Goal: Task Accomplishment & Management: Manage account settings

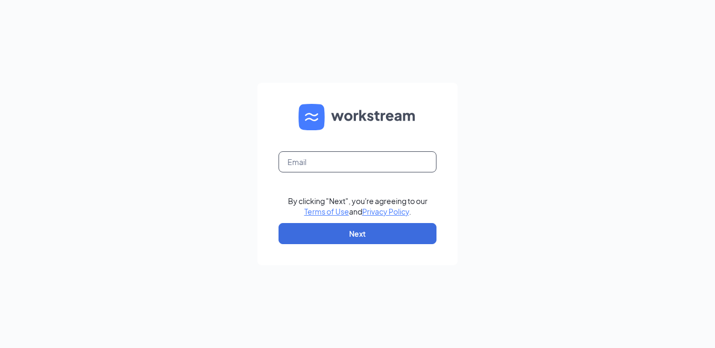
click at [403, 155] on input "text" at bounding box center [358, 161] width 158 height 21
type input "[EMAIL_ADDRESS][DOMAIN_NAME]"
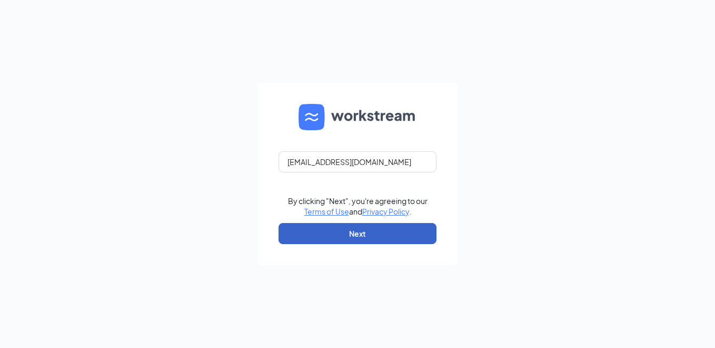
click at [424, 230] on button "Next" at bounding box center [358, 233] width 158 height 21
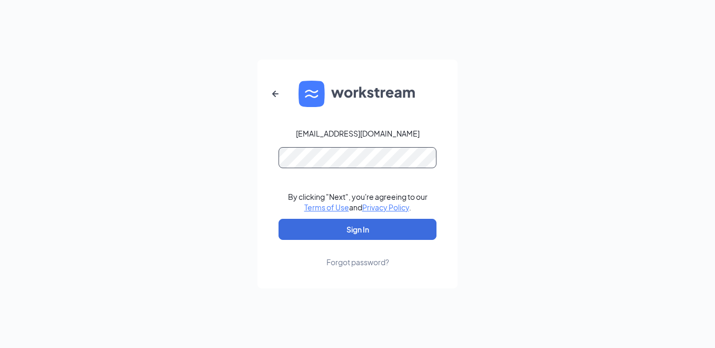
click at [279, 219] on button "Sign In" at bounding box center [358, 229] width 158 height 21
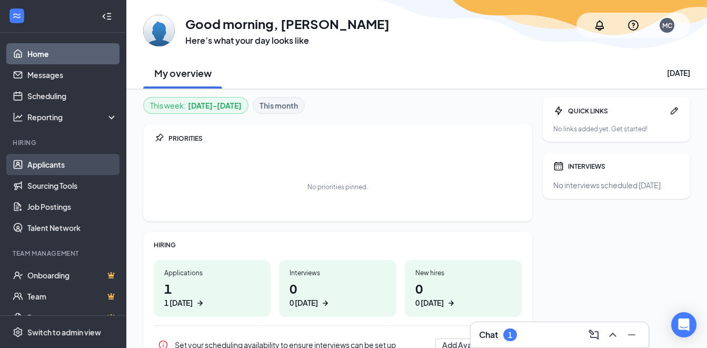
click at [45, 171] on link "Applicants" at bounding box center [72, 164] width 90 height 21
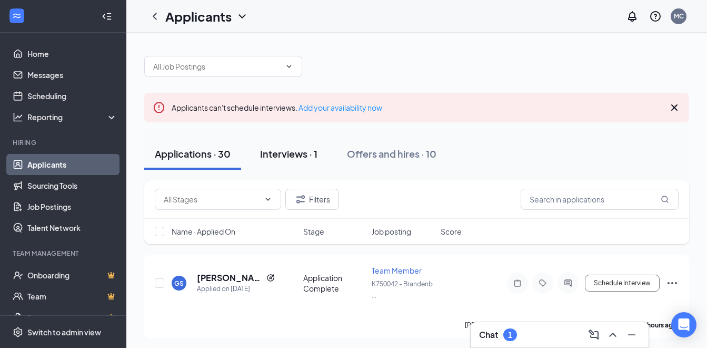
click at [285, 146] on button "Interviews · 1" at bounding box center [289, 154] width 78 height 32
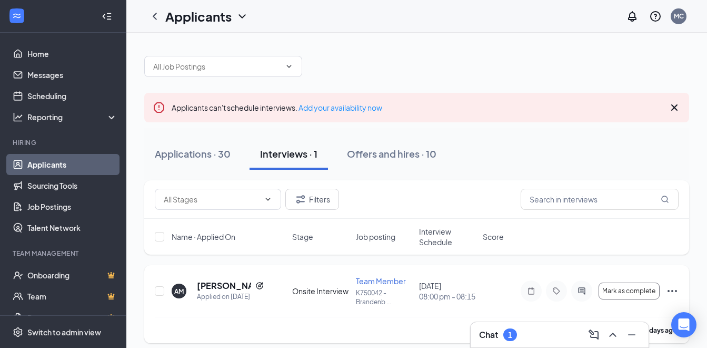
click at [673, 290] on icon "Ellipses" at bounding box center [672, 290] width 13 height 13
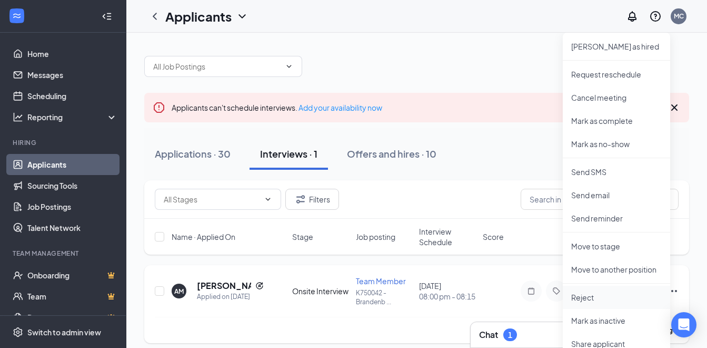
click at [583, 298] on p "Reject" at bounding box center [616, 297] width 91 height 11
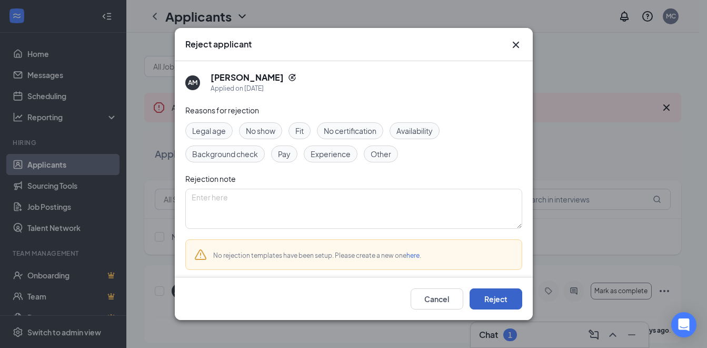
click at [489, 294] on button "Reject" at bounding box center [496, 298] width 53 height 21
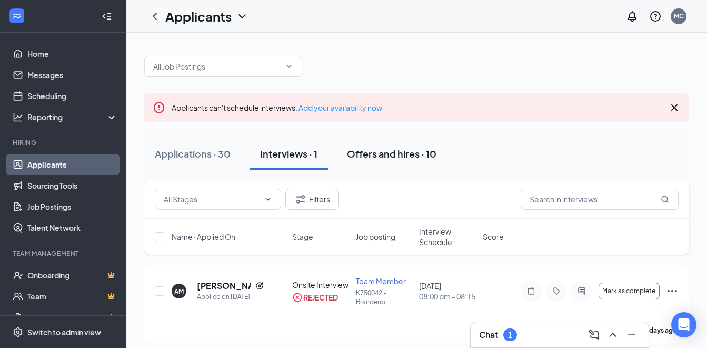
click at [395, 150] on div "Offers and hires · 10" at bounding box center [392, 153] width 90 height 13
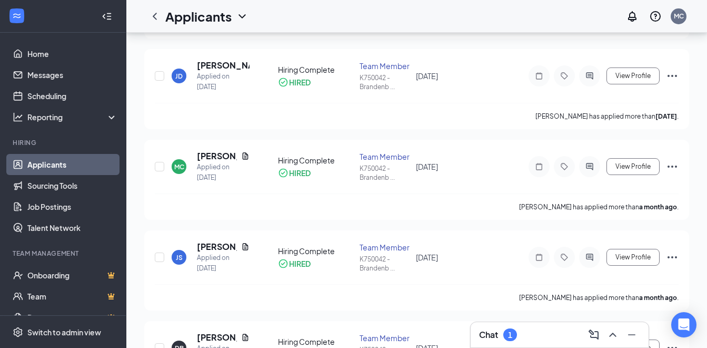
scroll to position [21, 0]
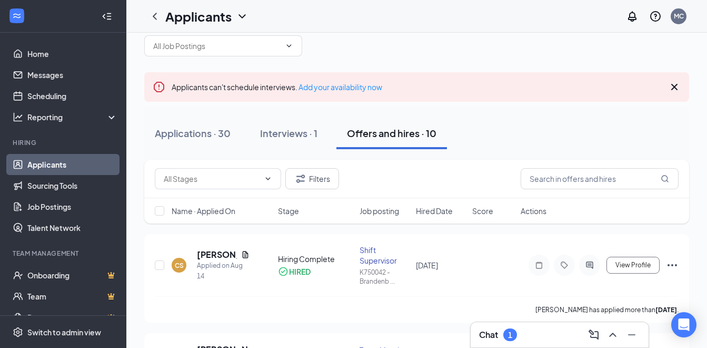
click at [675, 88] on icon "Cross" at bounding box center [674, 87] width 13 height 13
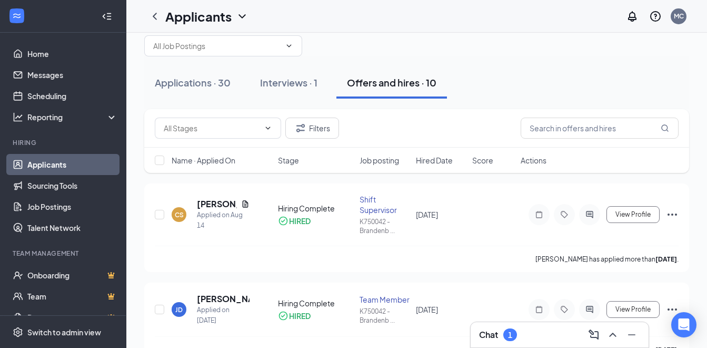
click at [54, 164] on link "Applicants" at bounding box center [72, 164] width 90 height 21
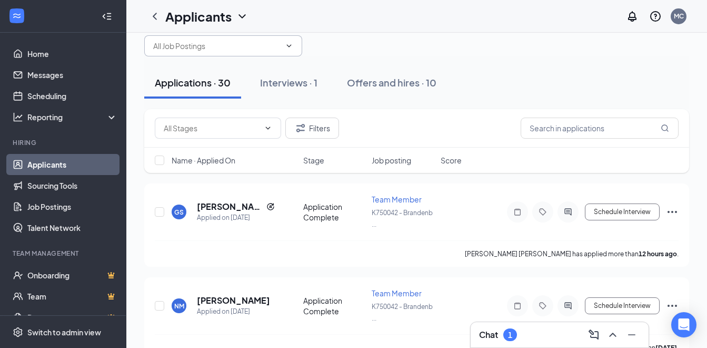
click at [280, 44] on input "text" at bounding box center [216, 46] width 127 height 12
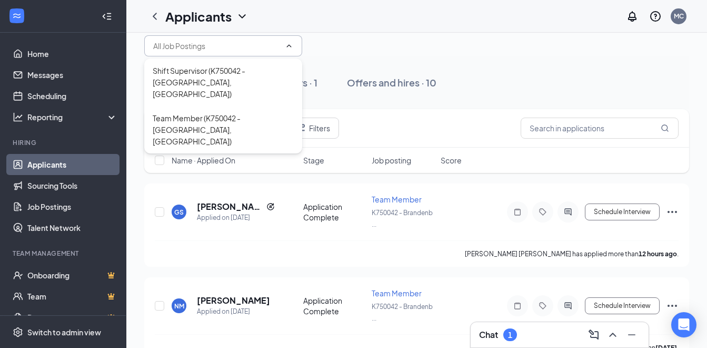
click at [371, 44] on div at bounding box center [416, 41] width 545 height 32
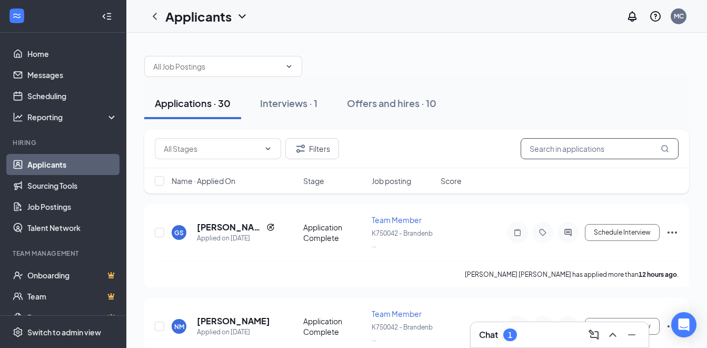
click at [575, 147] on input "text" at bounding box center [600, 148] width 158 height 21
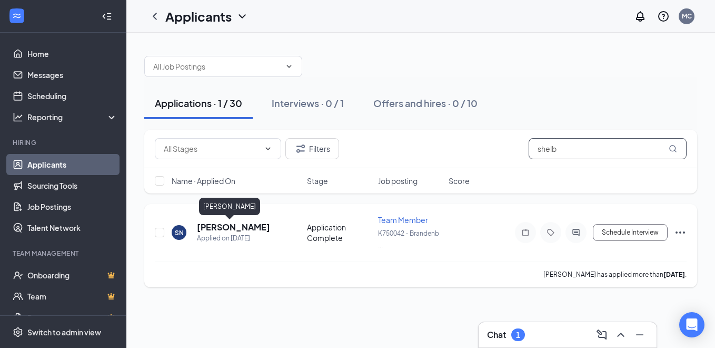
type input "shelb"
click at [244, 224] on h5 "[PERSON_NAME]" at bounding box center [233, 227] width 73 height 12
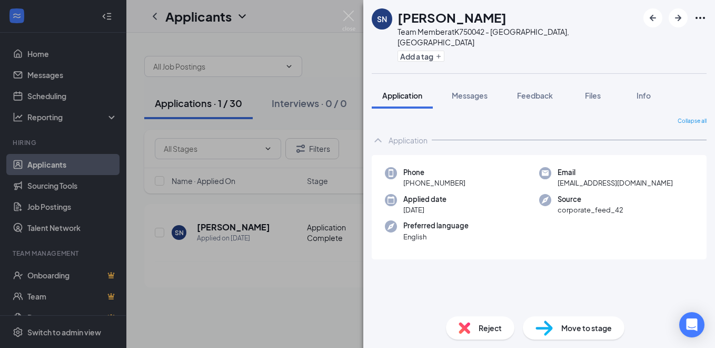
click at [339, 17] on div "SN [PERSON_NAME] Team Member at K750042 - [GEOGRAPHIC_DATA], [GEOGRAPHIC_DATA] …" at bounding box center [357, 174] width 715 height 348
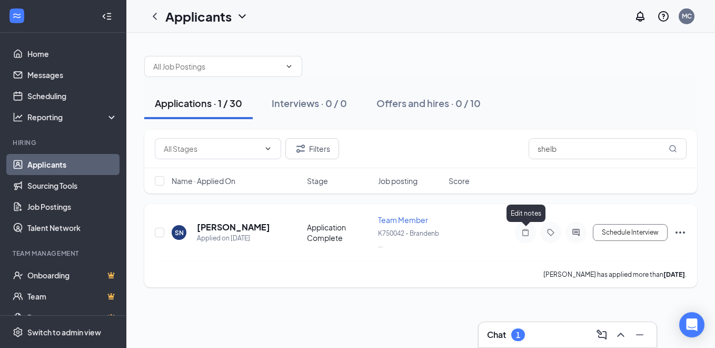
click at [525, 231] on icon "Note" at bounding box center [525, 232] width 13 height 8
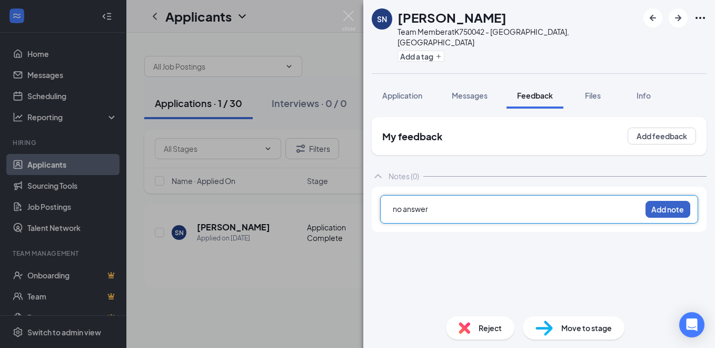
click at [657, 202] on button "Add note" at bounding box center [668, 209] width 45 height 17
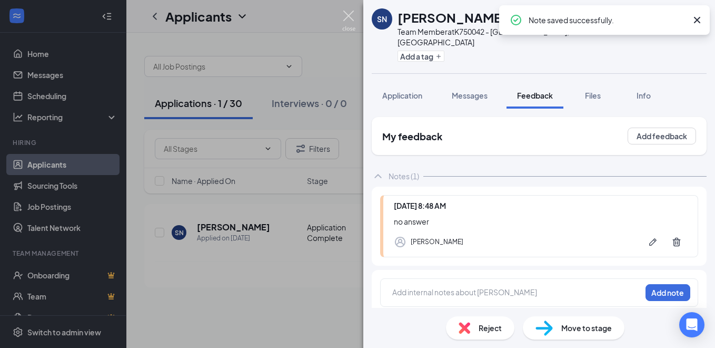
click at [350, 16] on img at bounding box center [348, 21] width 13 height 21
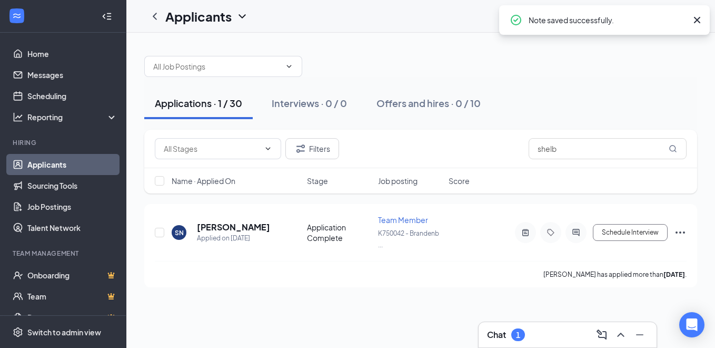
click at [74, 164] on link "Applicants" at bounding box center [72, 164] width 90 height 21
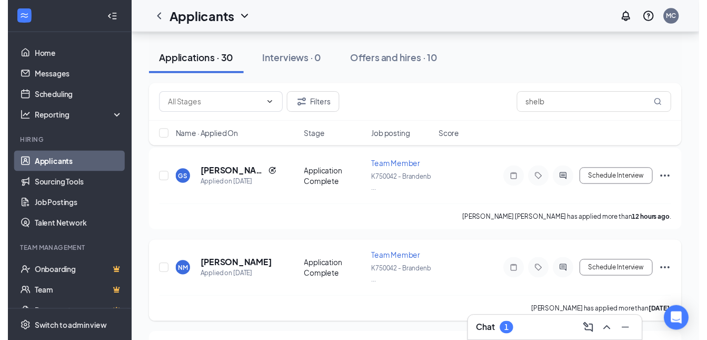
scroll to position [105, 0]
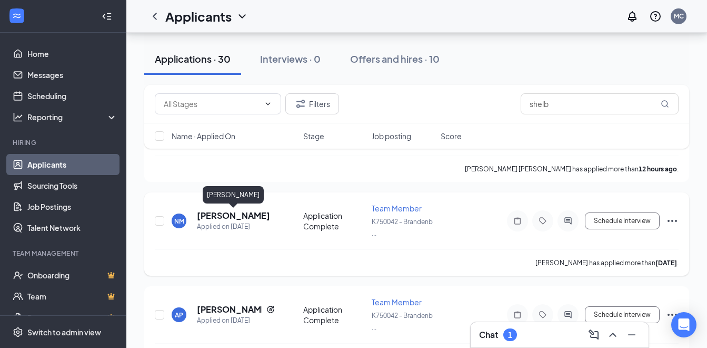
click at [246, 214] on h5 "[PERSON_NAME]" at bounding box center [233, 216] width 73 height 12
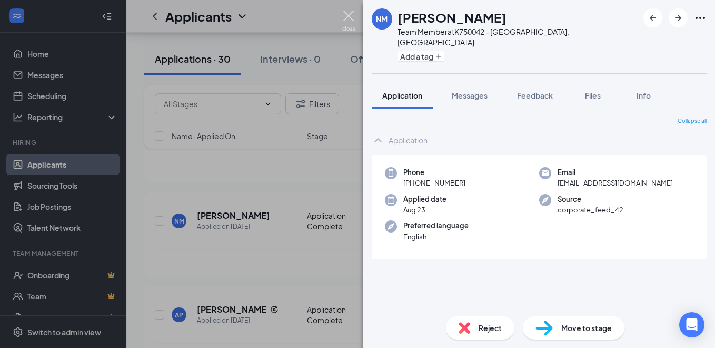
click at [350, 11] on img at bounding box center [348, 21] width 13 height 21
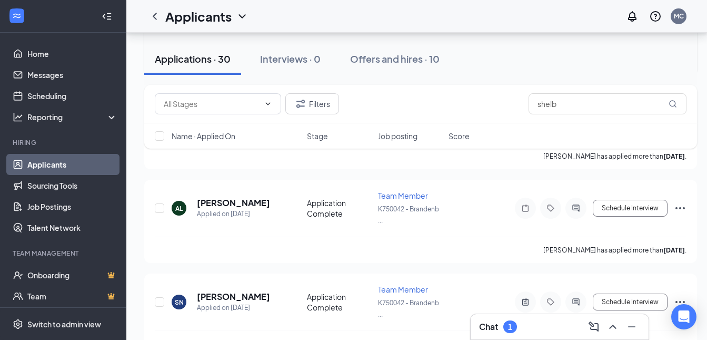
scroll to position [316, 0]
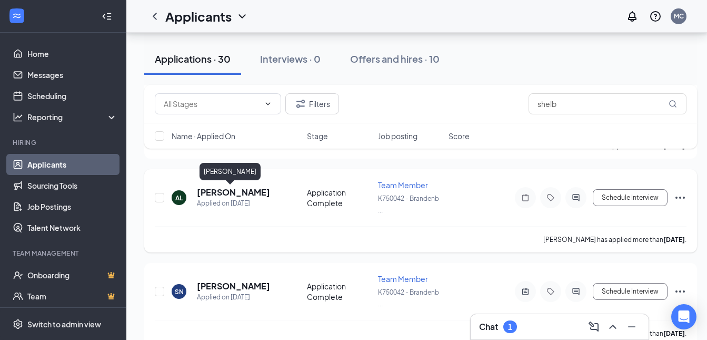
click at [237, 193] on h5 "[PERSON_NAME]" at bounding box center [233, 192] width 73 height 12
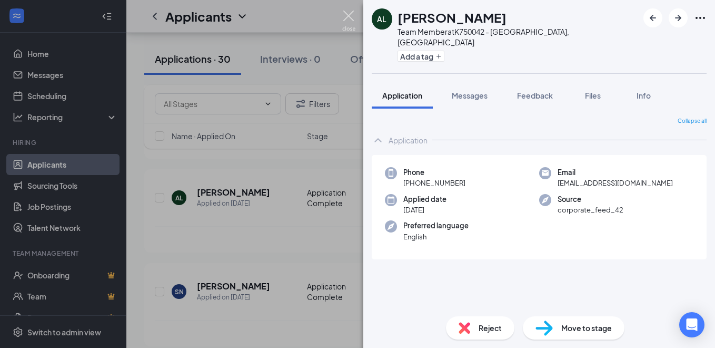
click at [352, 11] on img at bounding box center [348, 21] width 13 height 21
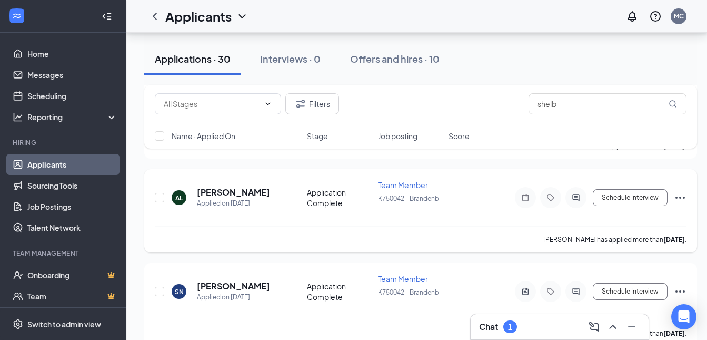
click at [521, 196] on icon "Note" at bounding box center [525, 197] width 13 height 8
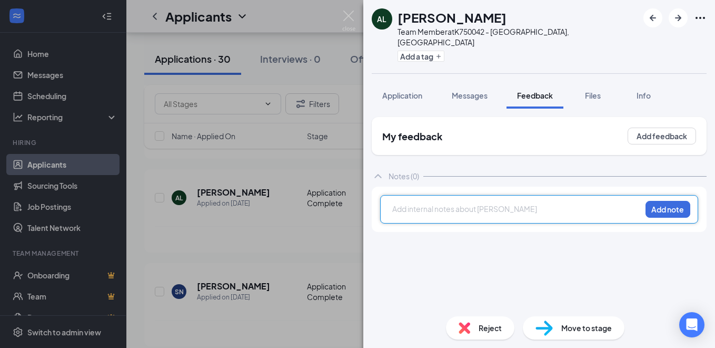
click at [448, 203] on div at bounding box center [517, 208] width 248 height 11
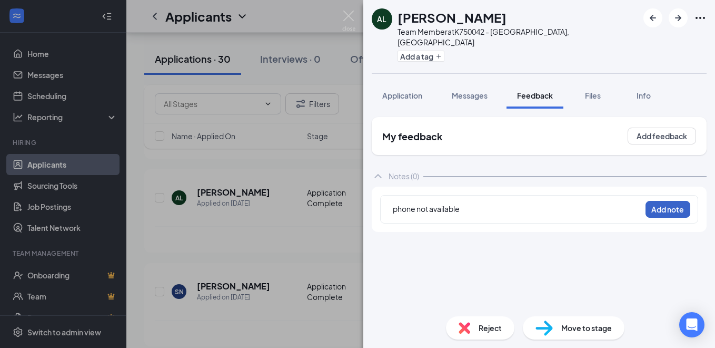
click at [659, 201] on button "Add note" at bounding box center [668, 209] width 45 height 17
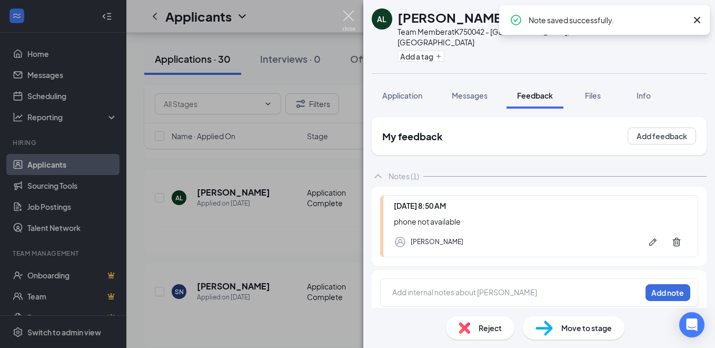
click at [349, 15] on img at bounding box center [348, 21] width 13 height 21
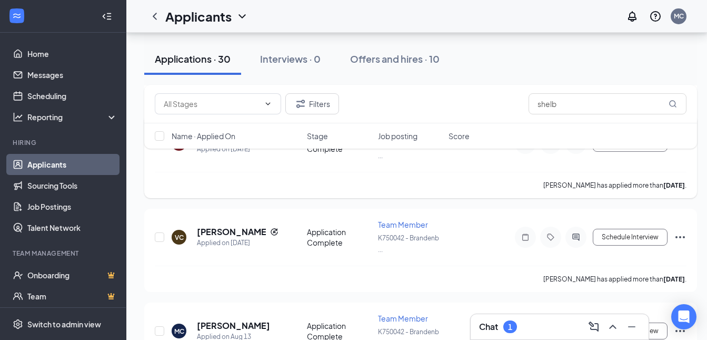
scroll to position [843, 0]
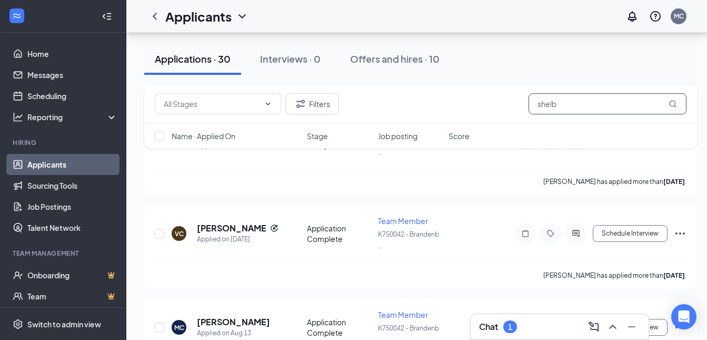
drag, startPoint x: 580, startPoint y: 103, endPoint x: 468, endPoint y: 106, distance: 112.2
click at [468, 106] on div "Filters shelb" at bounding box center [421, 103] width 532 height 21
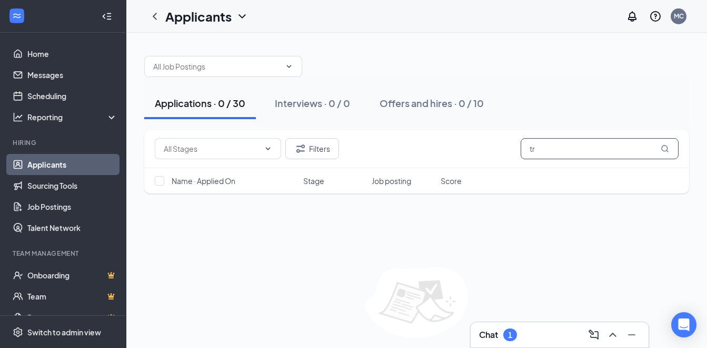
type input "t"
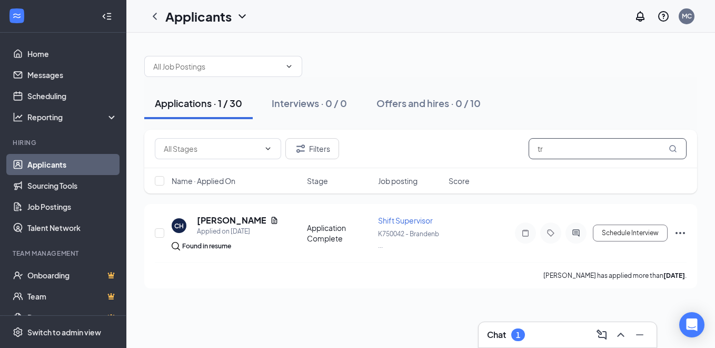
type input "t"
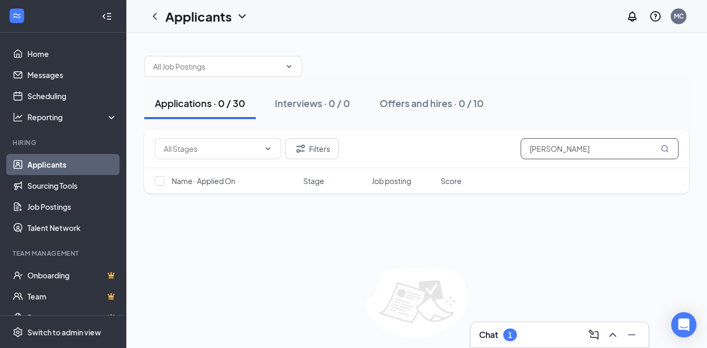
type input "[PERSON_NAME]"
click at [193, 100] on div "Applications · 0 / 30" at bounding box center [200, 102] width 91 height 13
drag, startPoint x: 577, startPoint y: 149, endPoint x: 511, endPoint y: 157, distance: 66.3
click at [511, 157] on div "Filters [PERSON_NAME]" at bounding box center [417, 148] width 524 height 21
type input "j"
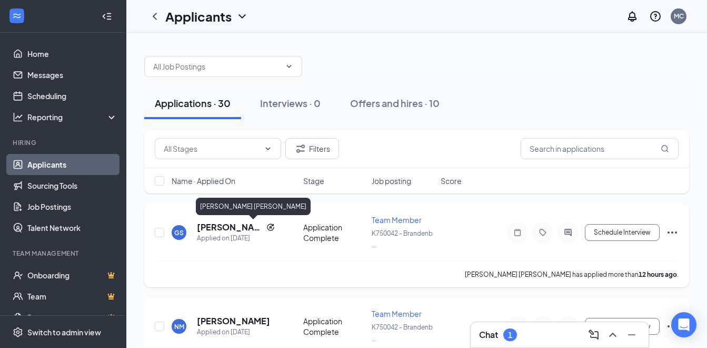
click at [230, 228] on h5 "[PERSON_NAME] [PERSON_NAME]" at bounding box center [229, 227] width 65 height 12
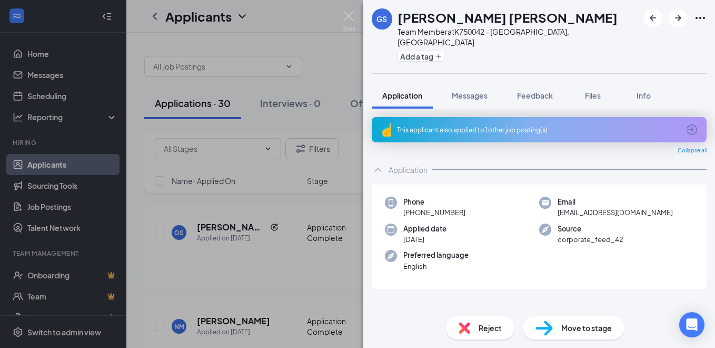
click at [527, 125] on div "This applicant also applied to 1 other job posting(s)" at bounding box center [538, 129] width 282 height 9
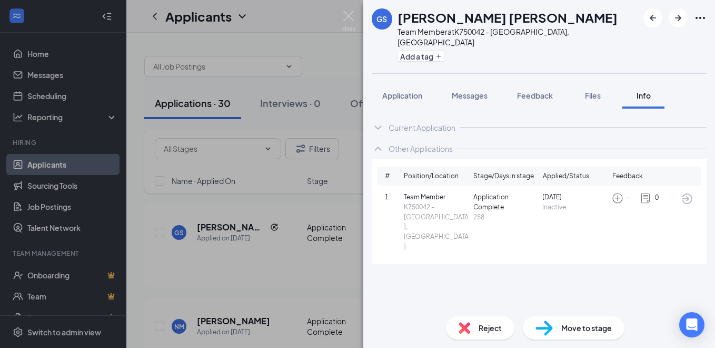
click at [420, 192] on span "Team Member" at bounding box center [436, 197] width 65 height 10
click at [401, 91] on span "Application" at bounding box center [402, 95] width 40 height 9
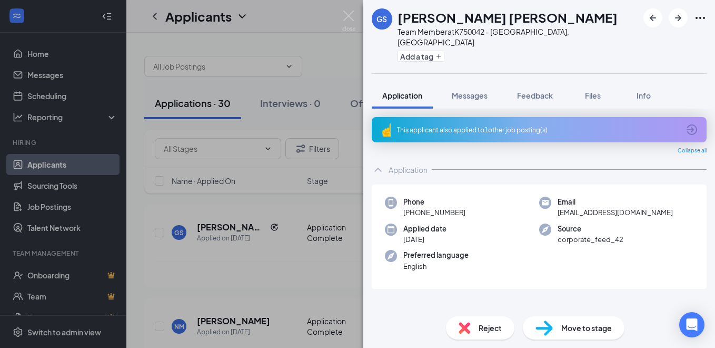
click at [254, 265] on div "GS [PERSON_NAME] [PERSON_NAME] Team Member at K750042 - [GEOGRAPHIC_DATA], [GEO…" at bounding box center [357, 174] width 715 height 348
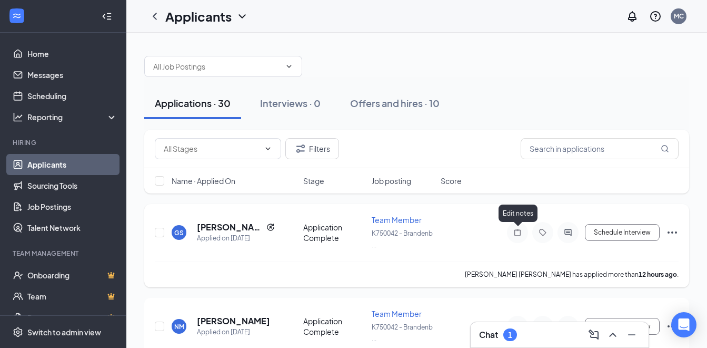
click at [522, 230] on icon "Note" at bounding box center [517, 232] width 13 height 8
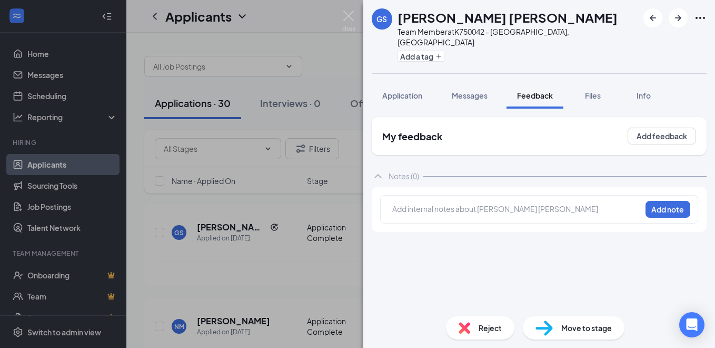
click at [463, 203] on div at bounding box center [516, 210] width 249 height 15
click at [667, 201] on button "Add note" at bounding box center [668, 209] width 45 height 17
